Goal: Information Seeking & Learning: Learn about a topic

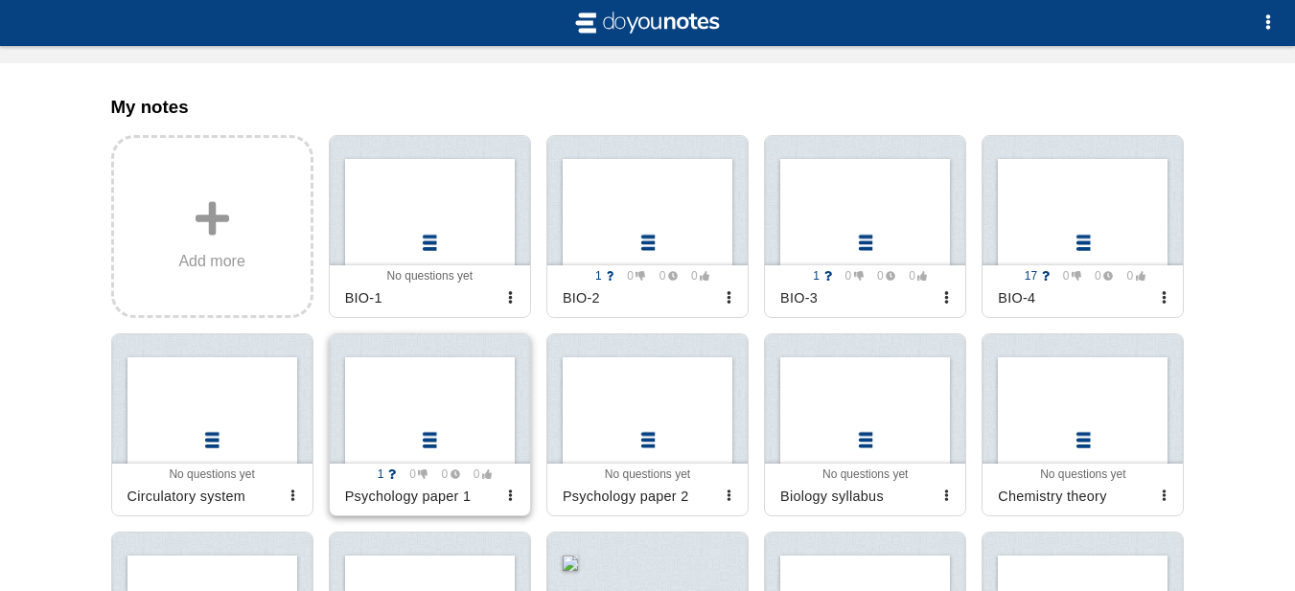
scroll to position [383, 0]
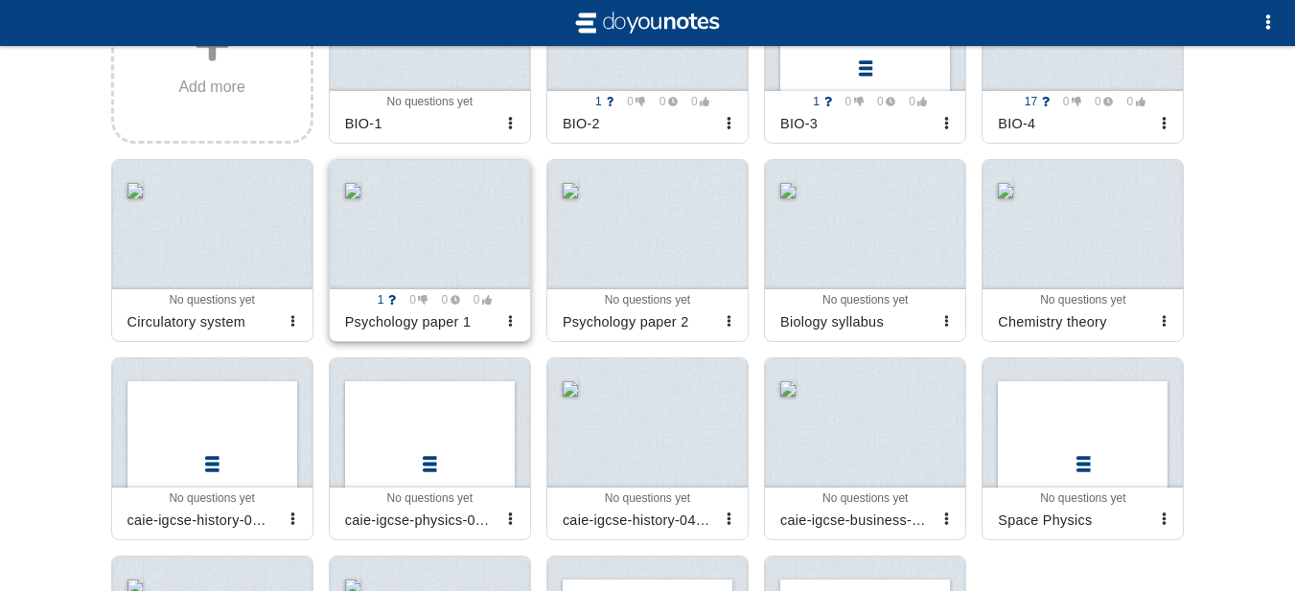
click at [401, 289] on div at bounding box center [430, 224] width 200 height 129
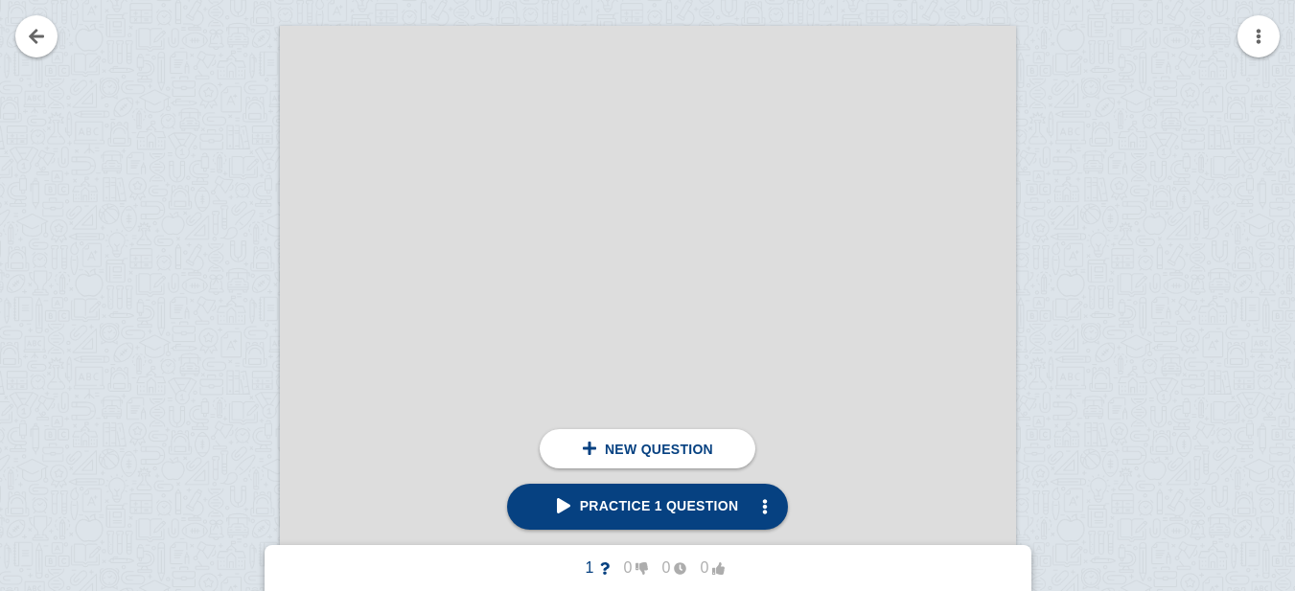
scroll to position [575, 0]
click at [39, 27] on link at bounding box center [36, 36] width 42 height 42
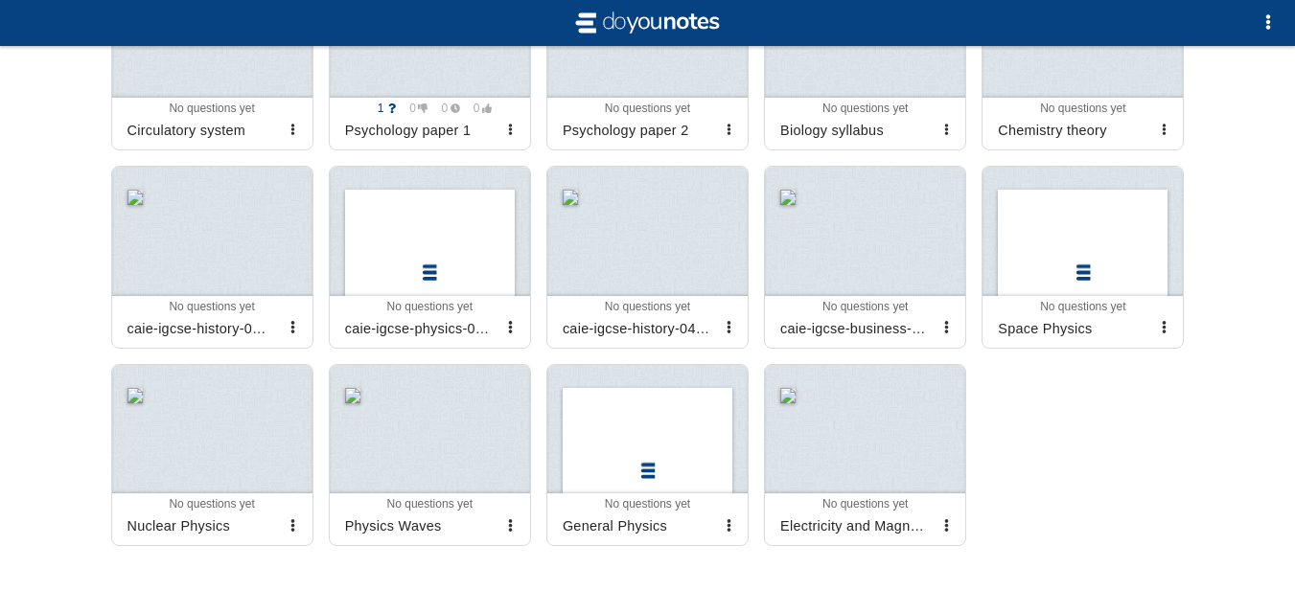
scroll to position [383, 0]
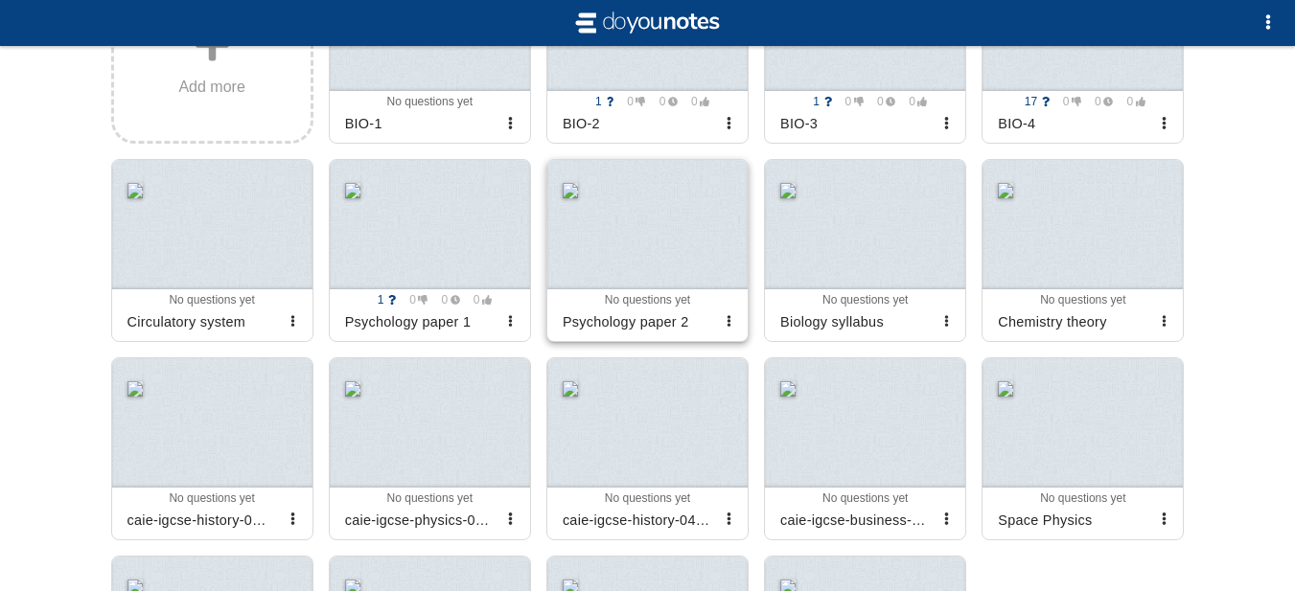
click at [587, 222] on div at bounding box center [647, 224] width 200 height 129
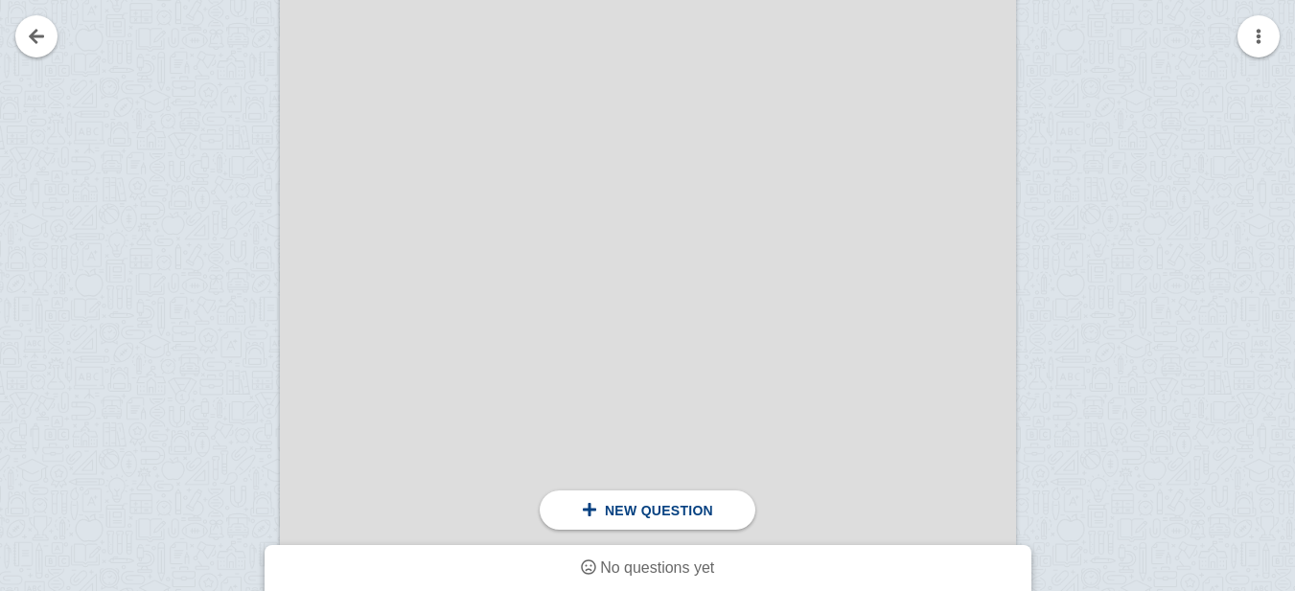
scroll to position [23005, 0]
